Goal: Task Accomplishment & Management: Complete application form

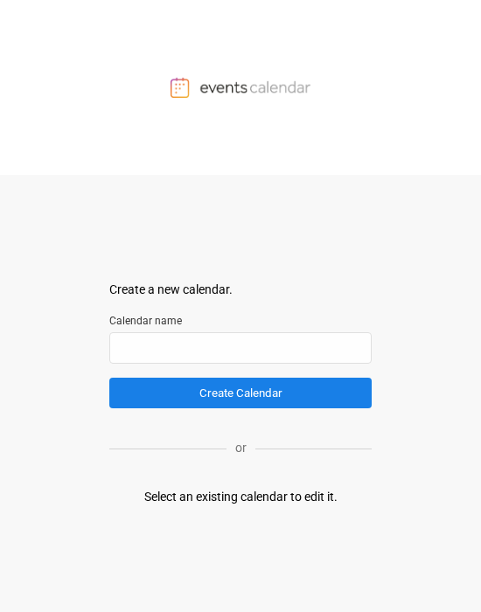
click at [171, 502] on div "Select an existing calendar to edit it." at bounding box center [240, 497] width 193 height 18
click at [171, 351] on input "text" at bounding box center [240, 347] width 262 height 31
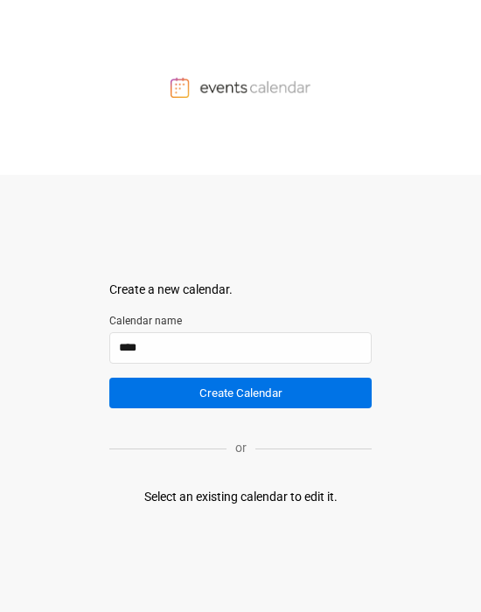
click at [150, 399] on button "Create Calendar" at bounding box center [240, 393] width 262 height 31
click at [246, 394] on button "Create Calendar" at bounding box center [240, 393] width 262 height 31
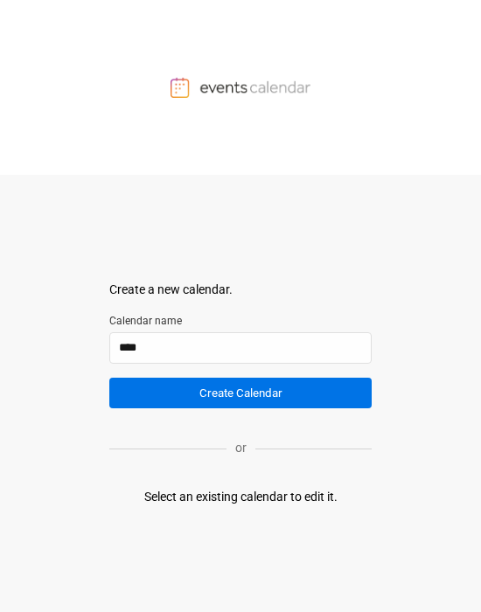
click at [246, 394] on button "Create Calendar" at bounding box center [240, 393] width 262 height 31
click at [210, 387] on button "Create Calendar" at bounding box center [240, 393] width 262 height 31
click at [213, 396] on button "Create Calendar" at bounding box center [240, 393] width 262 height 31
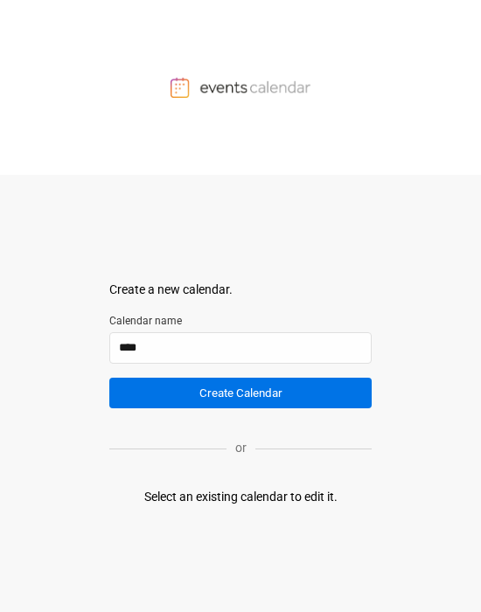
click at [213, 396] on button "Create Calendar" at bounding box center [240, 393] width 262 height 31
click at [246, 398] on button "Create Calendar" at bounding box center [240, 393] width 262 height 31
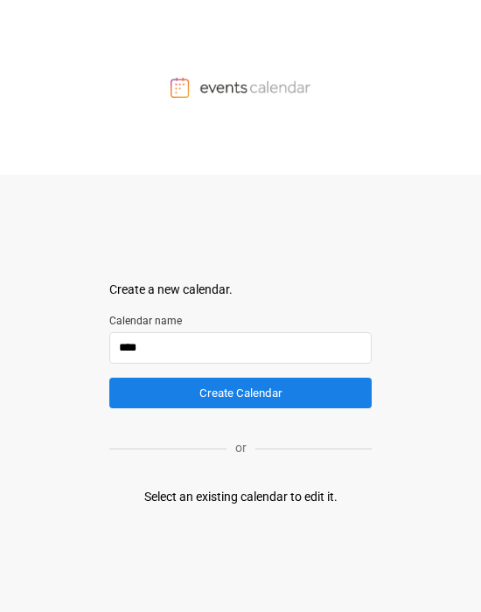
click at [192, 359] on input "****" at bounding box center [240, 347] width 262 height 31
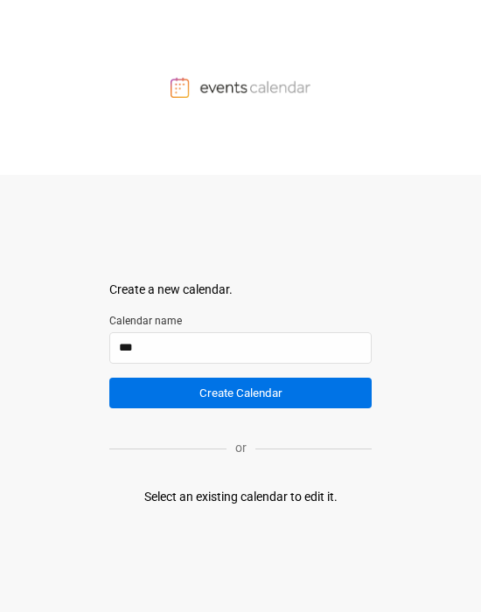
click at [217, 380] on button "Create Calendar" at bounding box center [240, 393] width 262 height 31
click at [219, 406] on button "Create Calendar" at bounding box center [240, 393] width 262 height 31
click at [224, 386] on button "Create Calendar" at bounding box center [240, 393] width 262 height 31
click at [227, 397] on button "Create Calendar" at bounding box center [240, 393] width 262 height 31
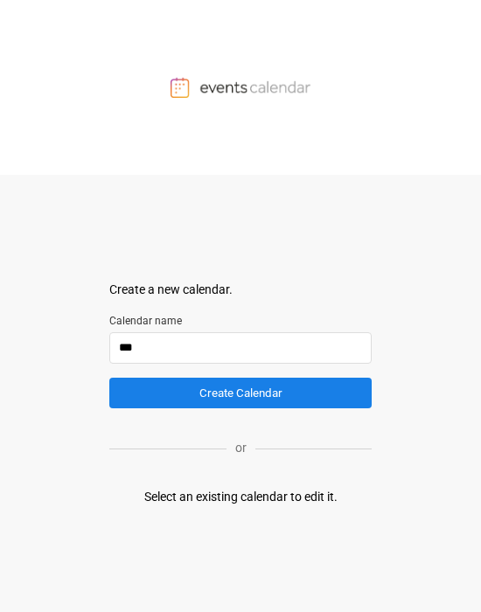
click at [204, 362] on input "***" at bounding box center [240, 347] width 262 height 31
type input "****"
click at [201, 408] on div "Create a new calendar. Select a container to insert the calendar into. Calendar…" at bounding box center [240, 393] width 262 height 437
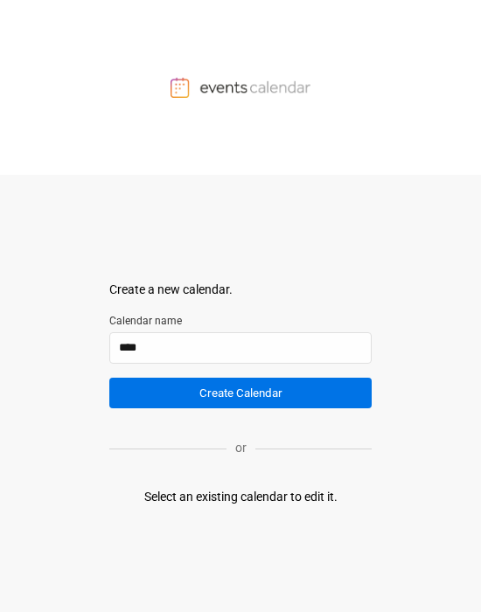
click at [206, 398] on button "Create Calendar" at bounding box center [240, 393] width 262 height 31
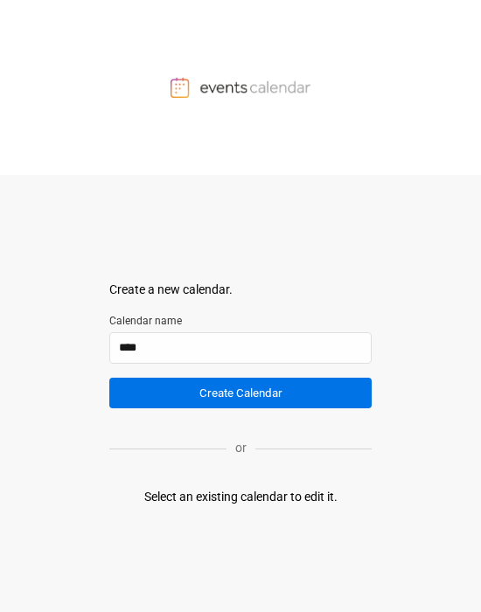
click at [206, 398] on button "Create Calendar" at bounding box center [240, 393] width 262 height 31
